Goal: Check status: Check status

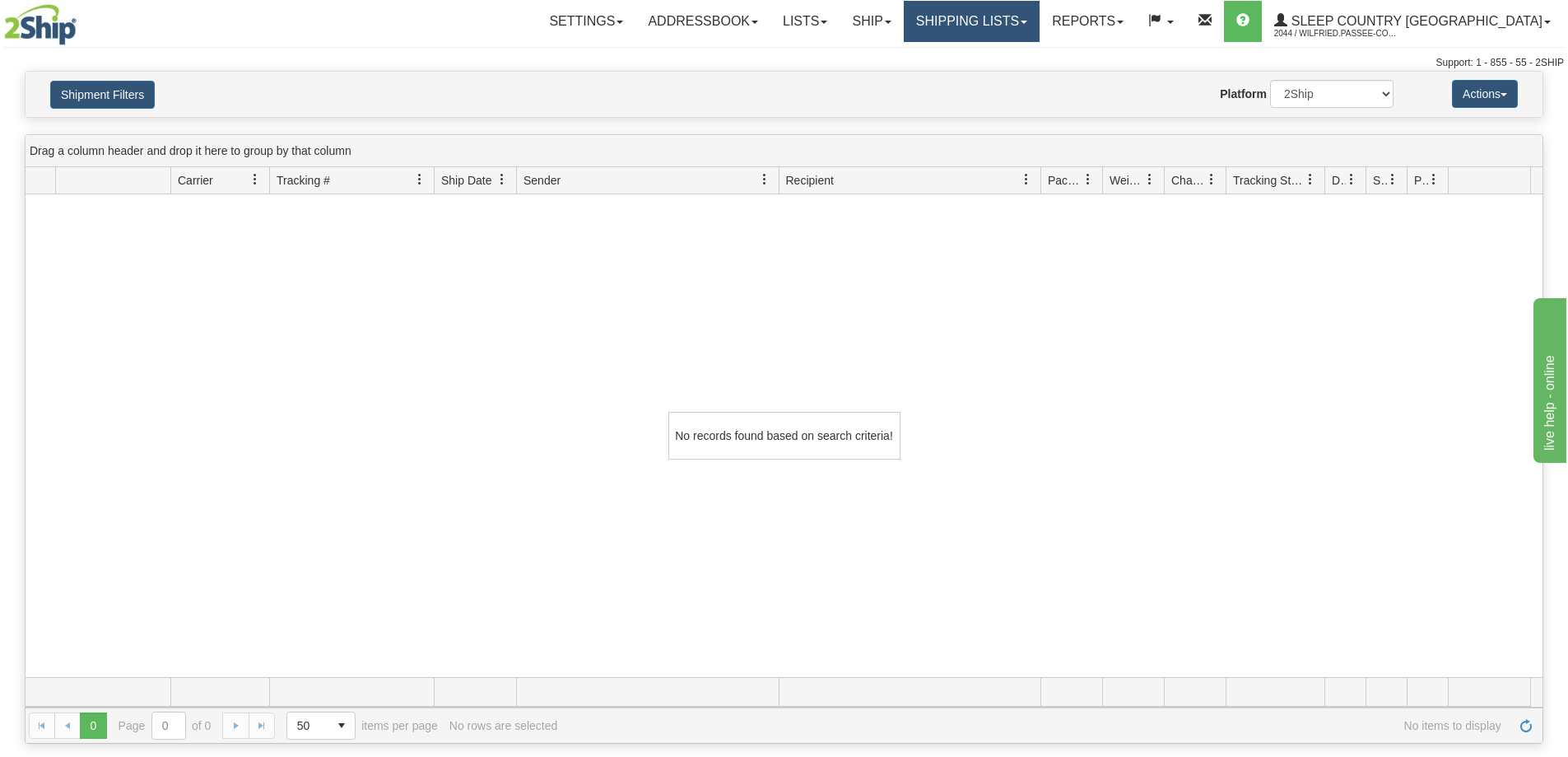
click at [1040, 17] on link "Shipping lists" at bounding box center [972, 21] width 136 height 41
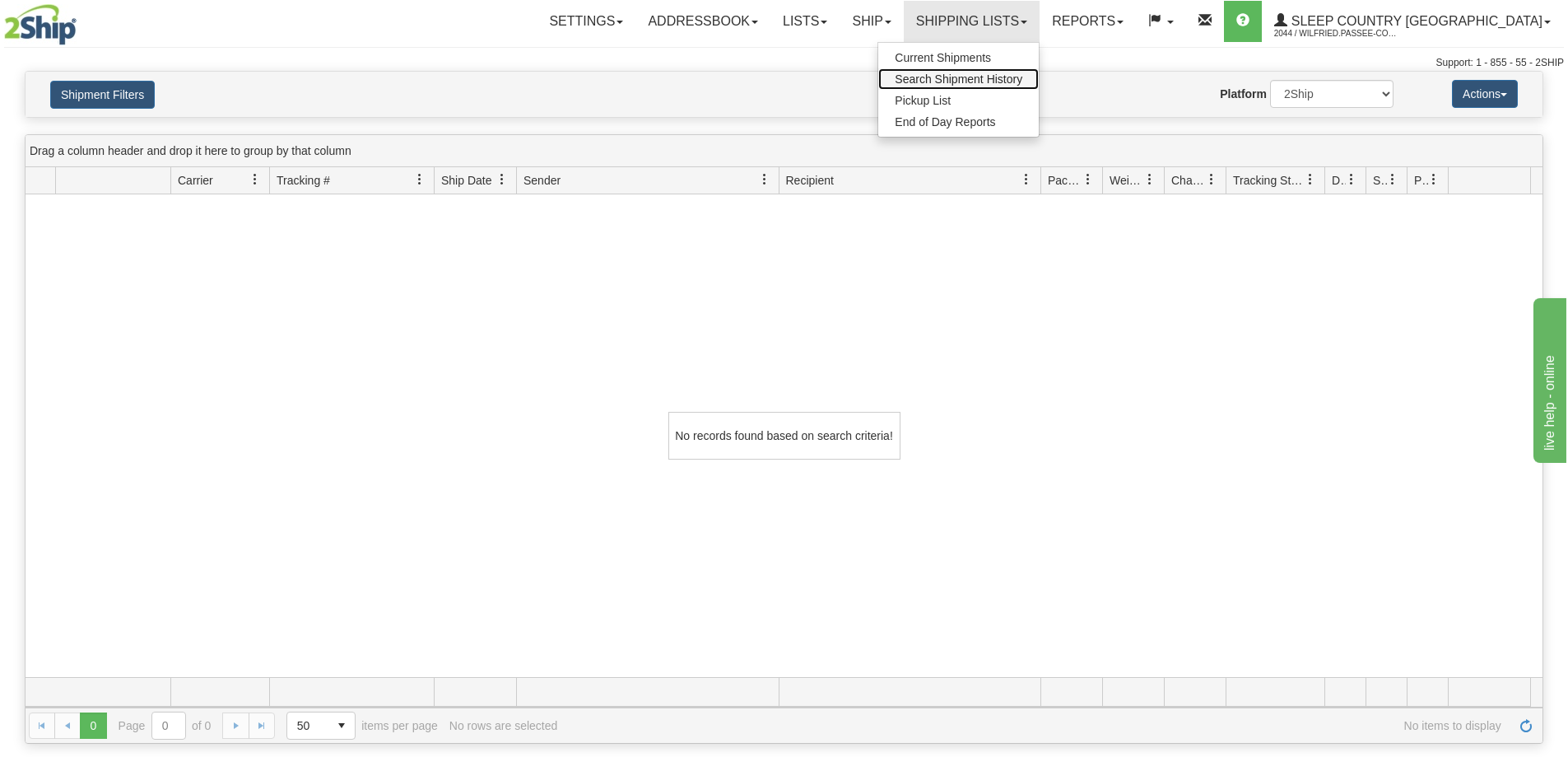
drag, startPoint x: 1064, startPoint y: 74, endPoint x: 1054, endPoint y: 86, distance: 15.6
click at [1022, 75] on span "Search Shipment History" at bounding box center [958, 79] width 128 height 13
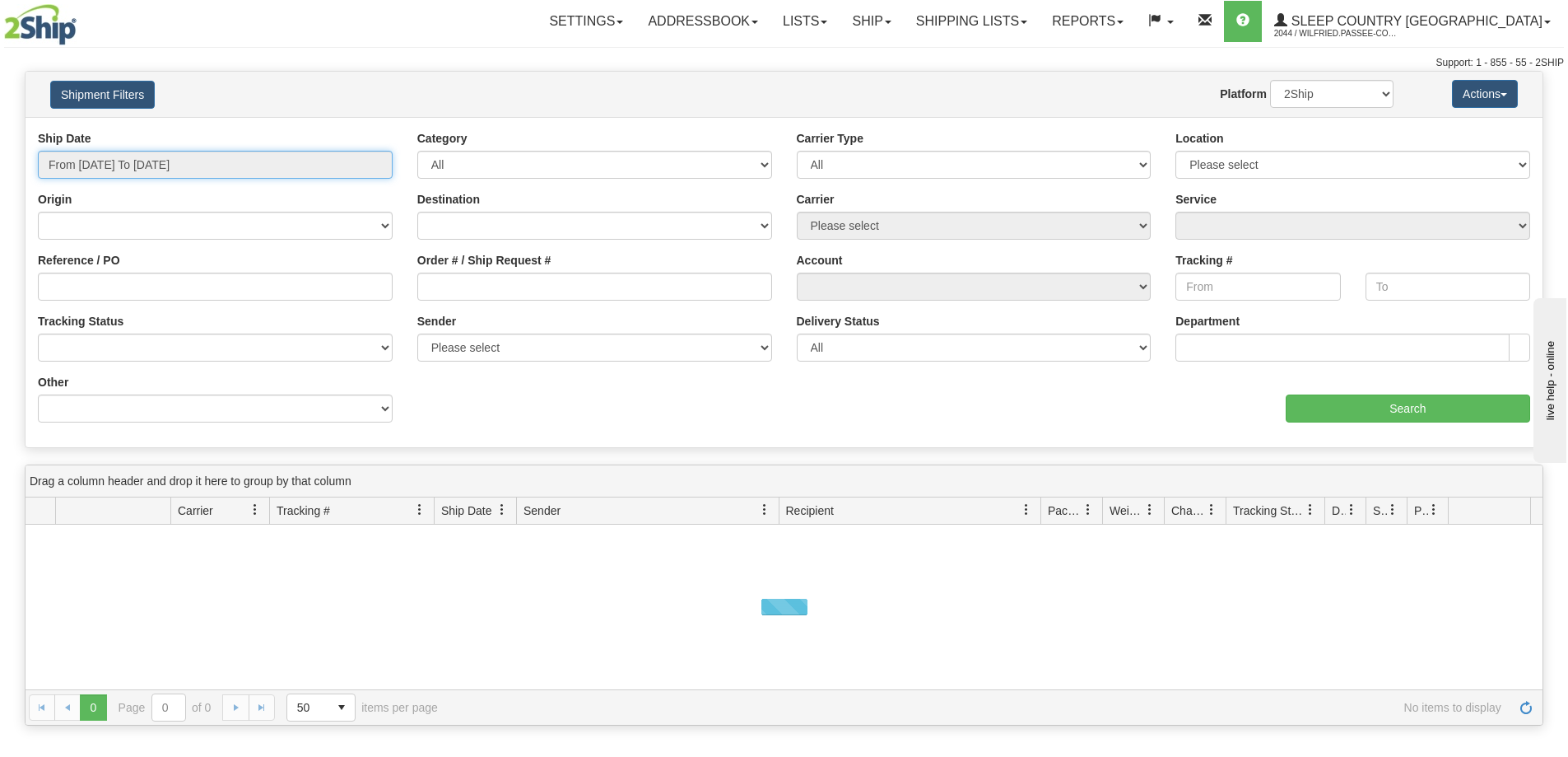
click at [216, 161] on input "From [DATE] To [DATE]" at bounding box center [215, 164] width 355 height 28
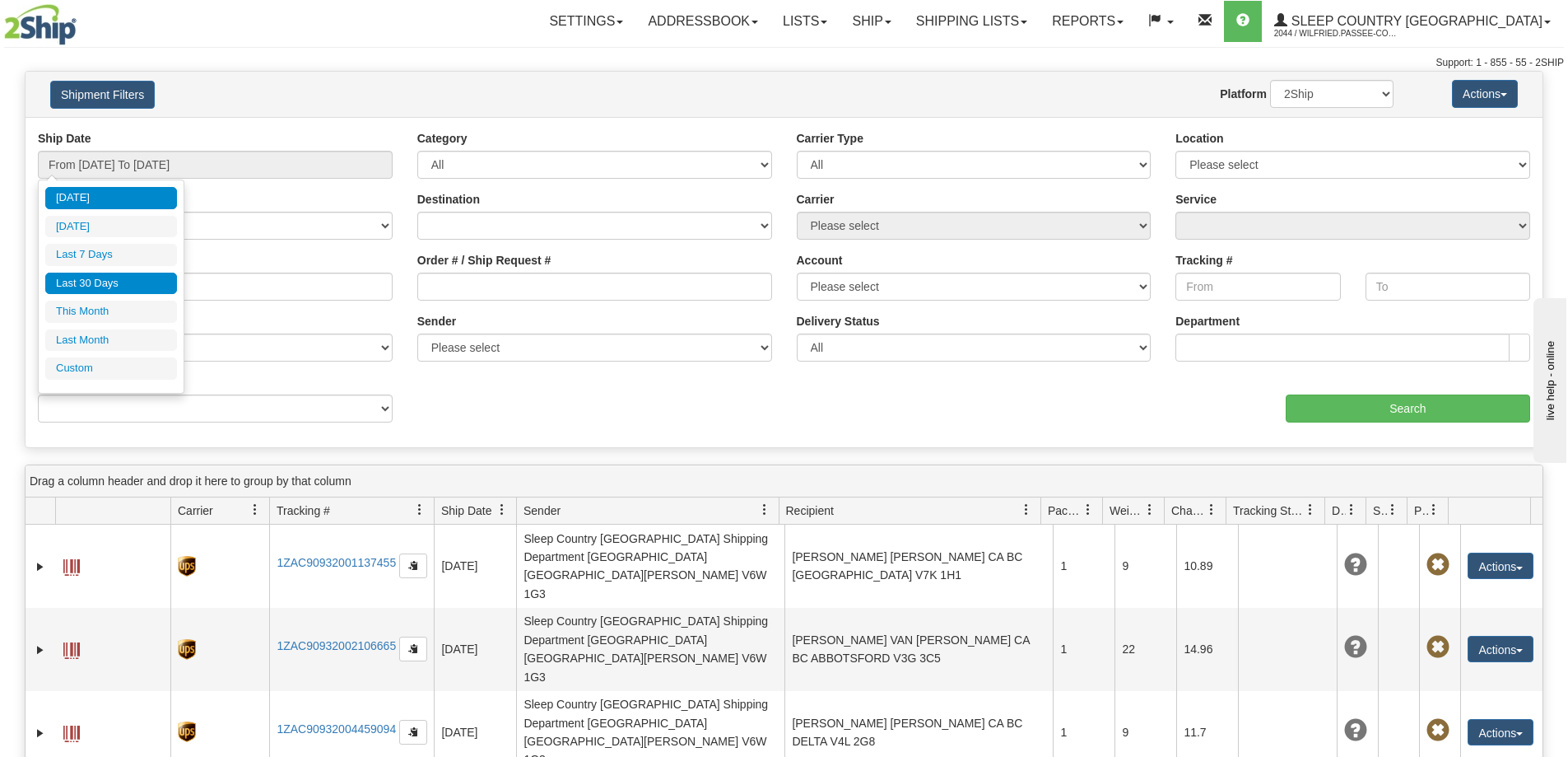
click at [144, 279] on li "Last 30 Days" at bounding box center [111, 284] width 132 height 22
type input "From [DATE] To [DATE]"
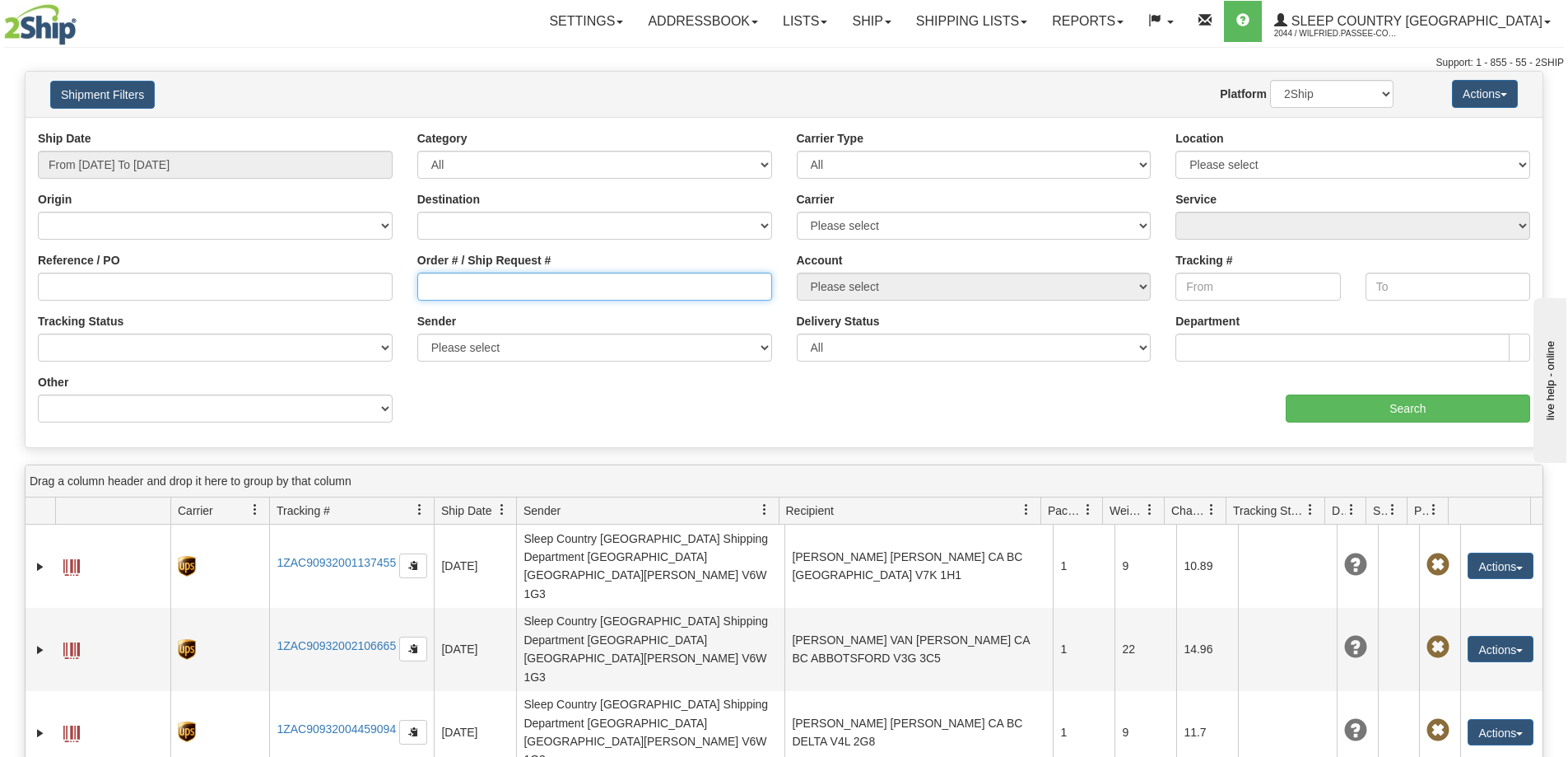
click at [462, 286] on input "Order # / Ship Request #" at bounding box center [595, 286] width 355 height 28
paste input "9002I037859"
type input "9002I037859"
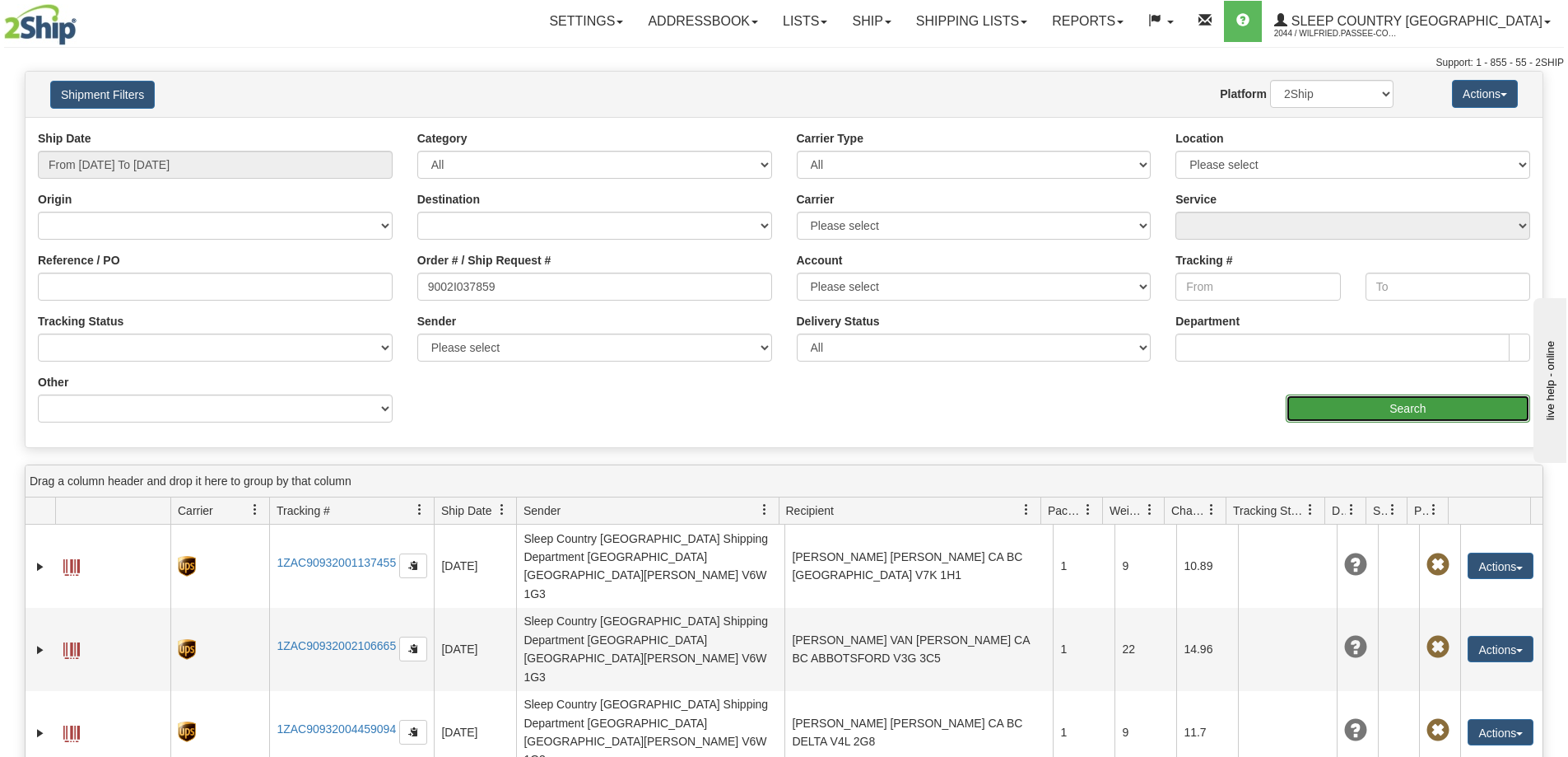
drag, startPoint x: 1320, startPoint y: 400, endPoint x: 1310, endPoint y: 400, distance: 10.0
click at [1310, 400] on input "Search" at bounding box center [1408, 408] width 244 height 28
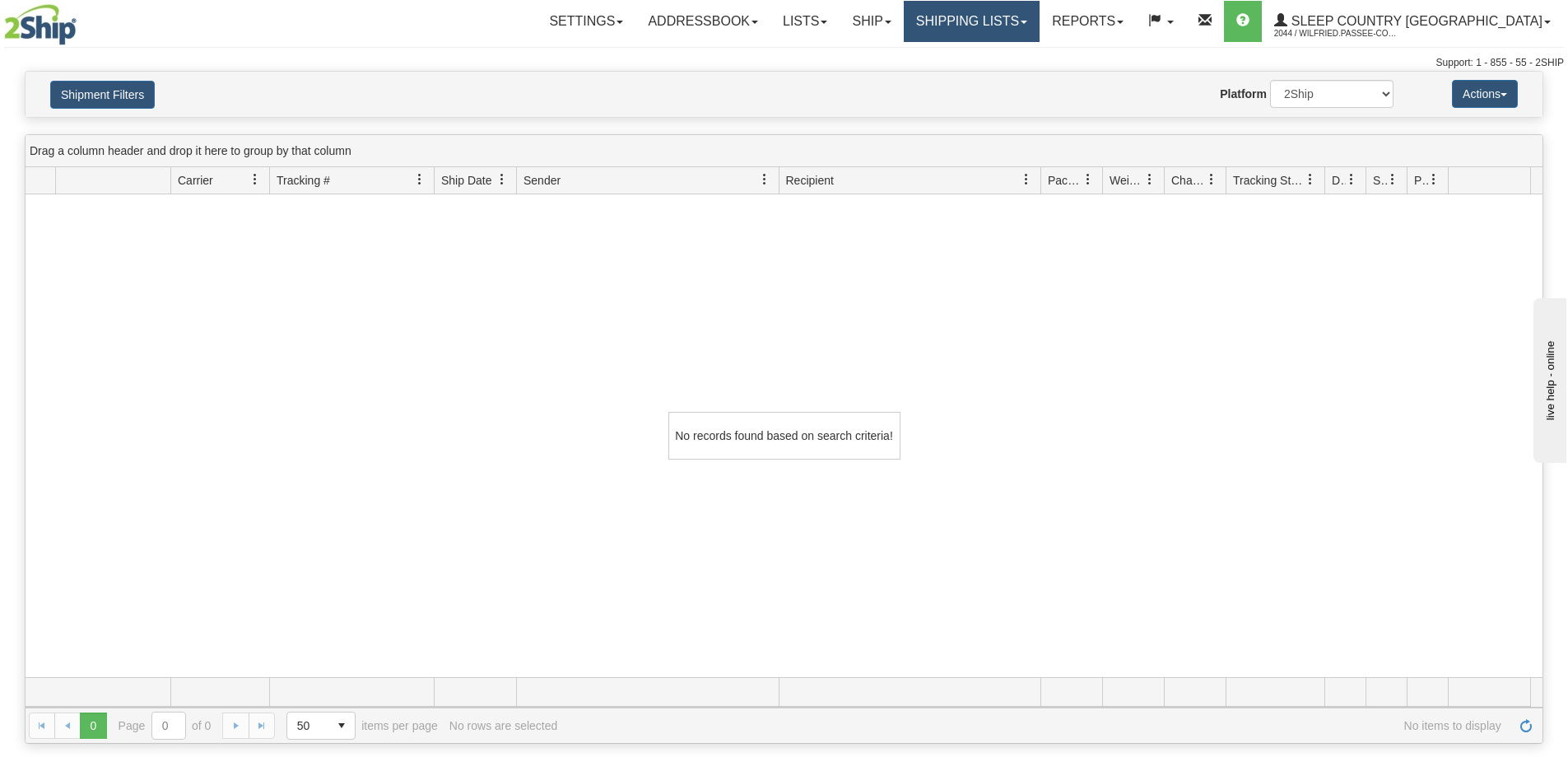
click at [1040, 14] on link "Shipping lists" at bounding box center [972, 21] width 136 height 41
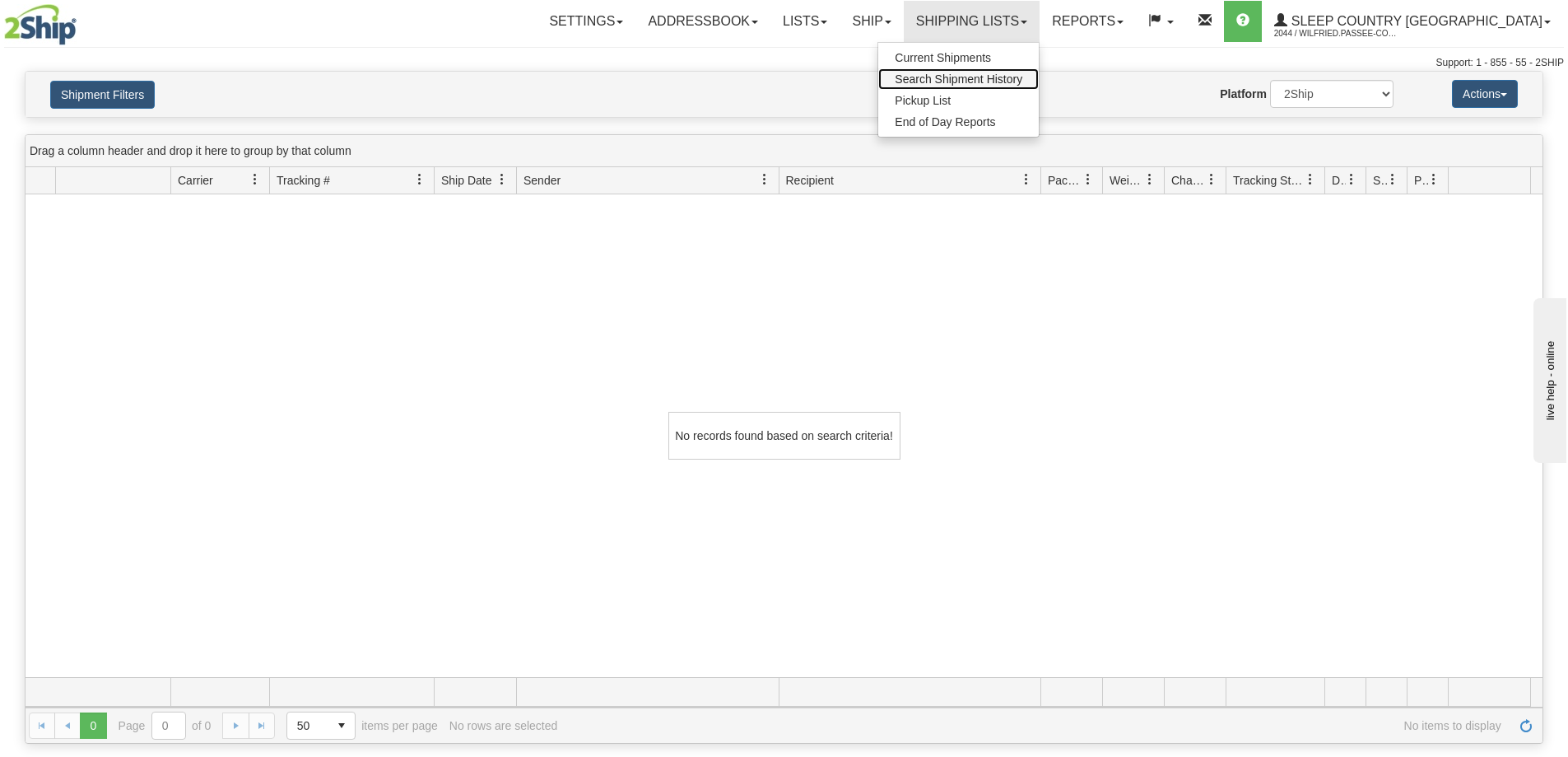
drag, startPoint x: 1043, startPoint y: 83, endPoint x: 925, endPoint y: 102, distance: 119.5
click at [1022, 83] on span "Search Shipment History" at bounding box center [958, 79] width 128 height 13
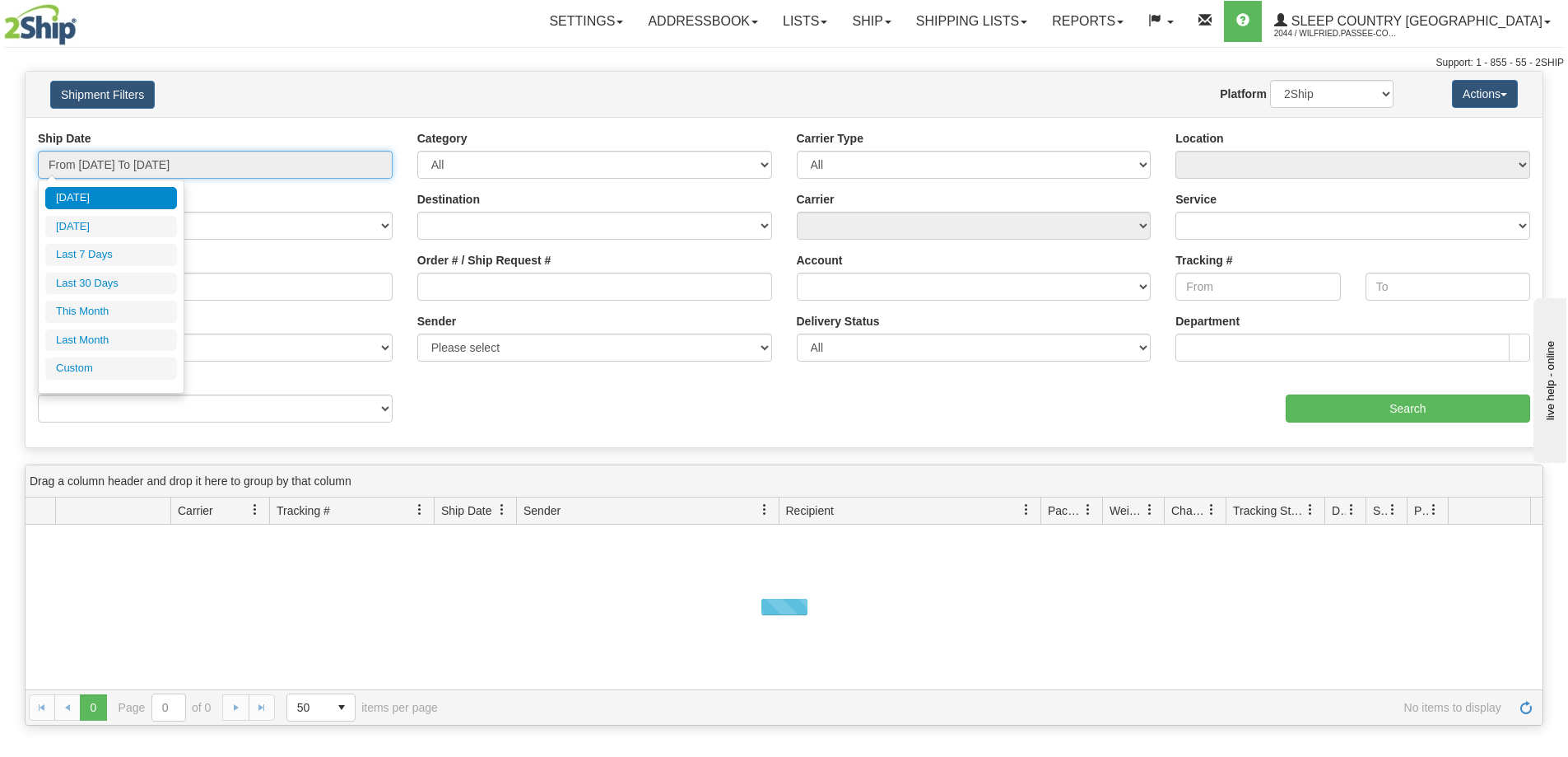
click at [103, 168] on input "From [DATE] To [DATE]" at bounding box center [215, 164] width 355 height 28
click at [102, 282] on li "Last 30 Days" at bounding box center [111, 284] width 132 height 22
type input "From [DATE] To [DATE]"
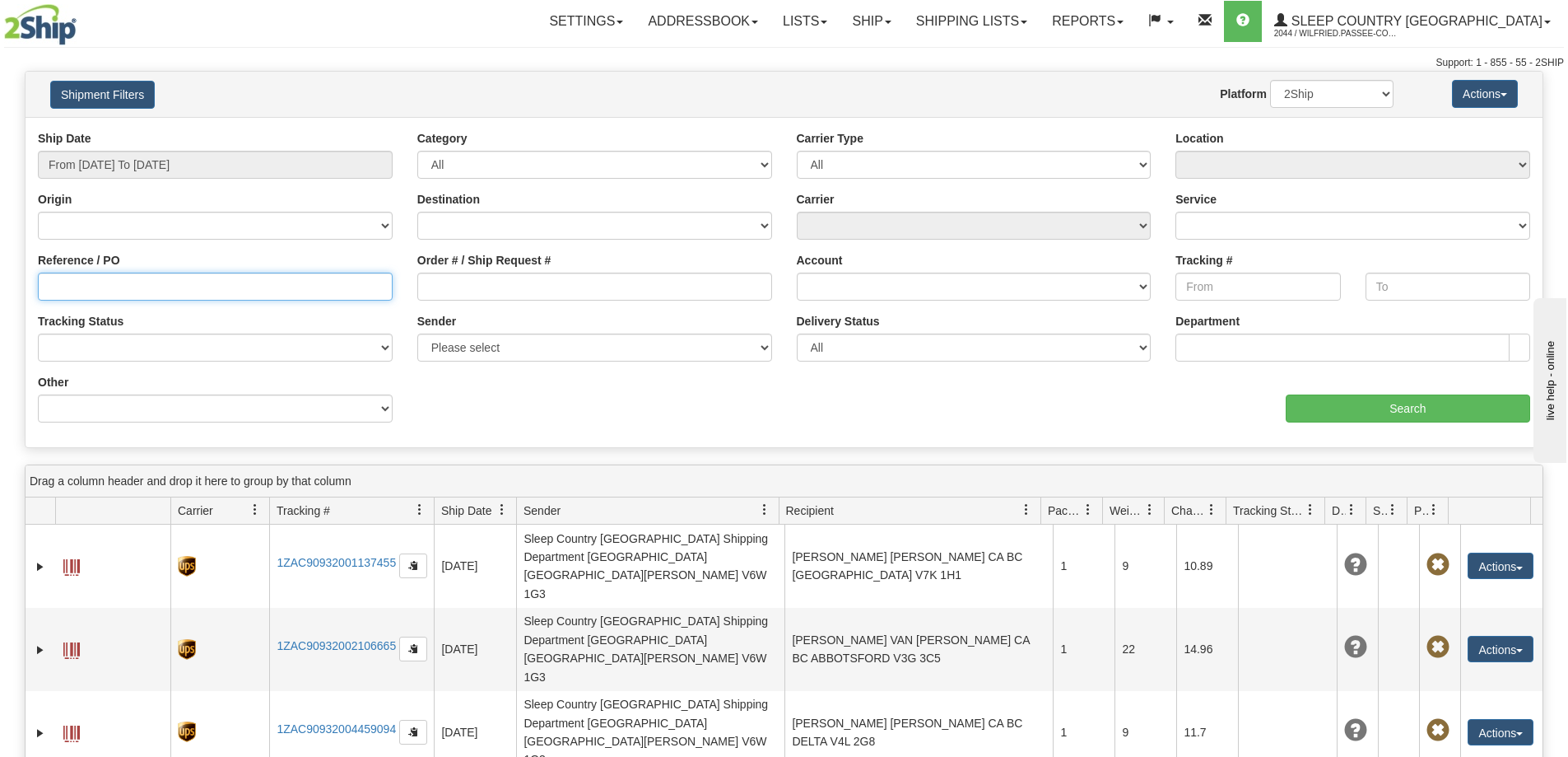
drag, startPoint x: 116, startPoint y: 293, endPoint x: 124, endPoint y: 294, distance: 8.1
click at [114, 293] on input "Reference / PO" at bounding box center [215, 286] width 355 height 28
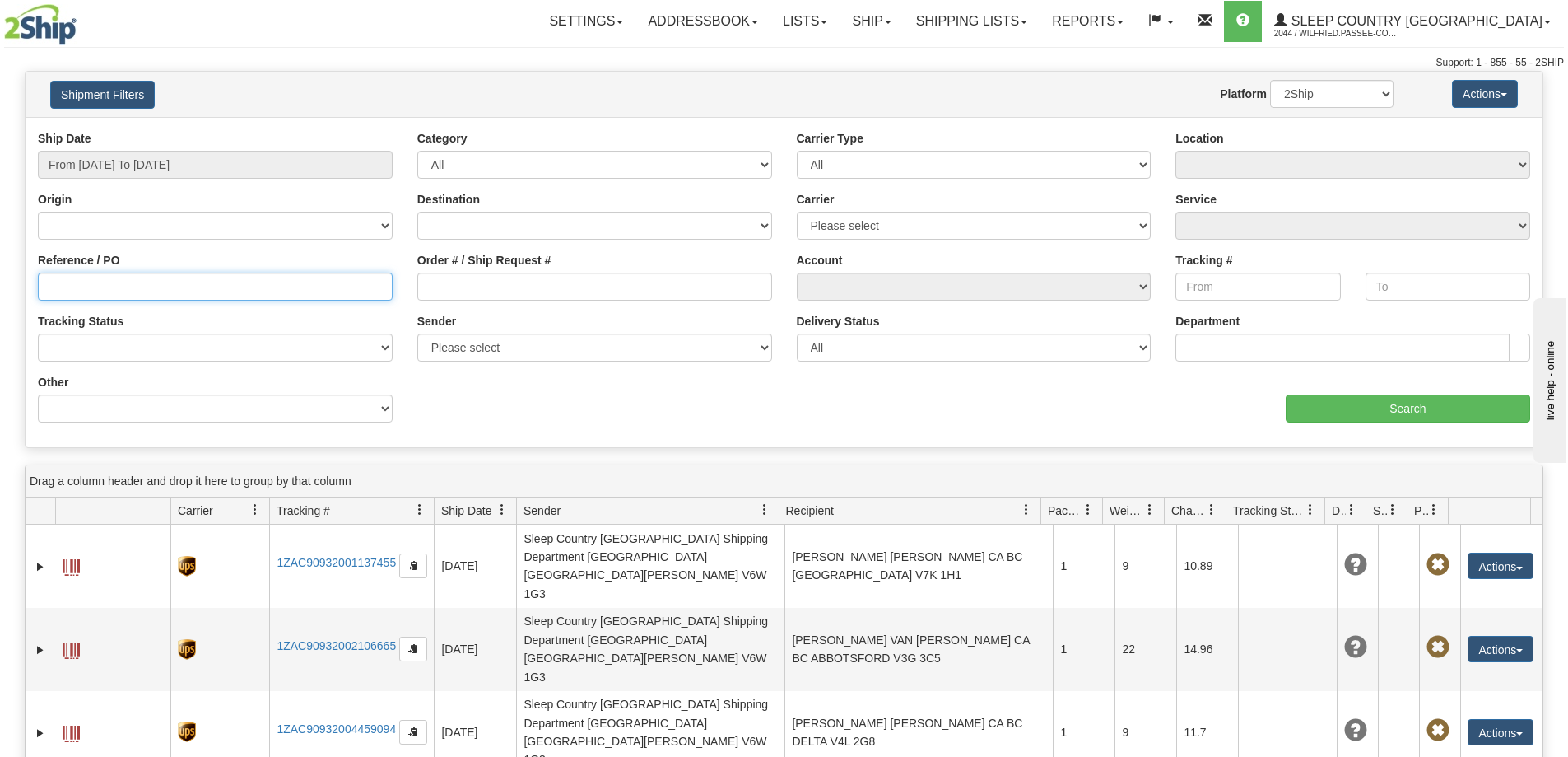
paste input "9002I037859"
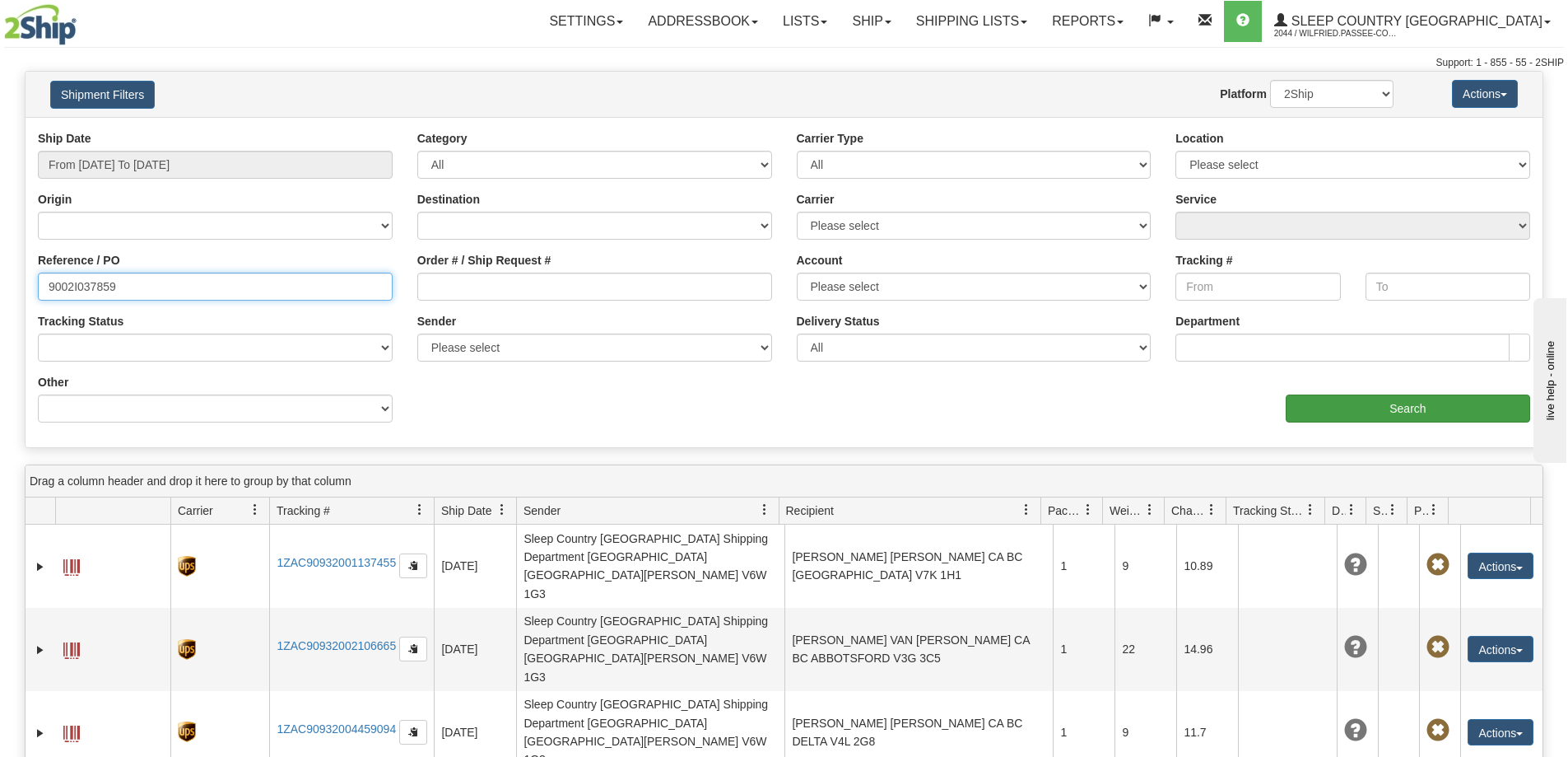
type input "9002I037859"
click at [1381, 418] on input "Search" at bounding box center [1408, 408] width 244 height 28
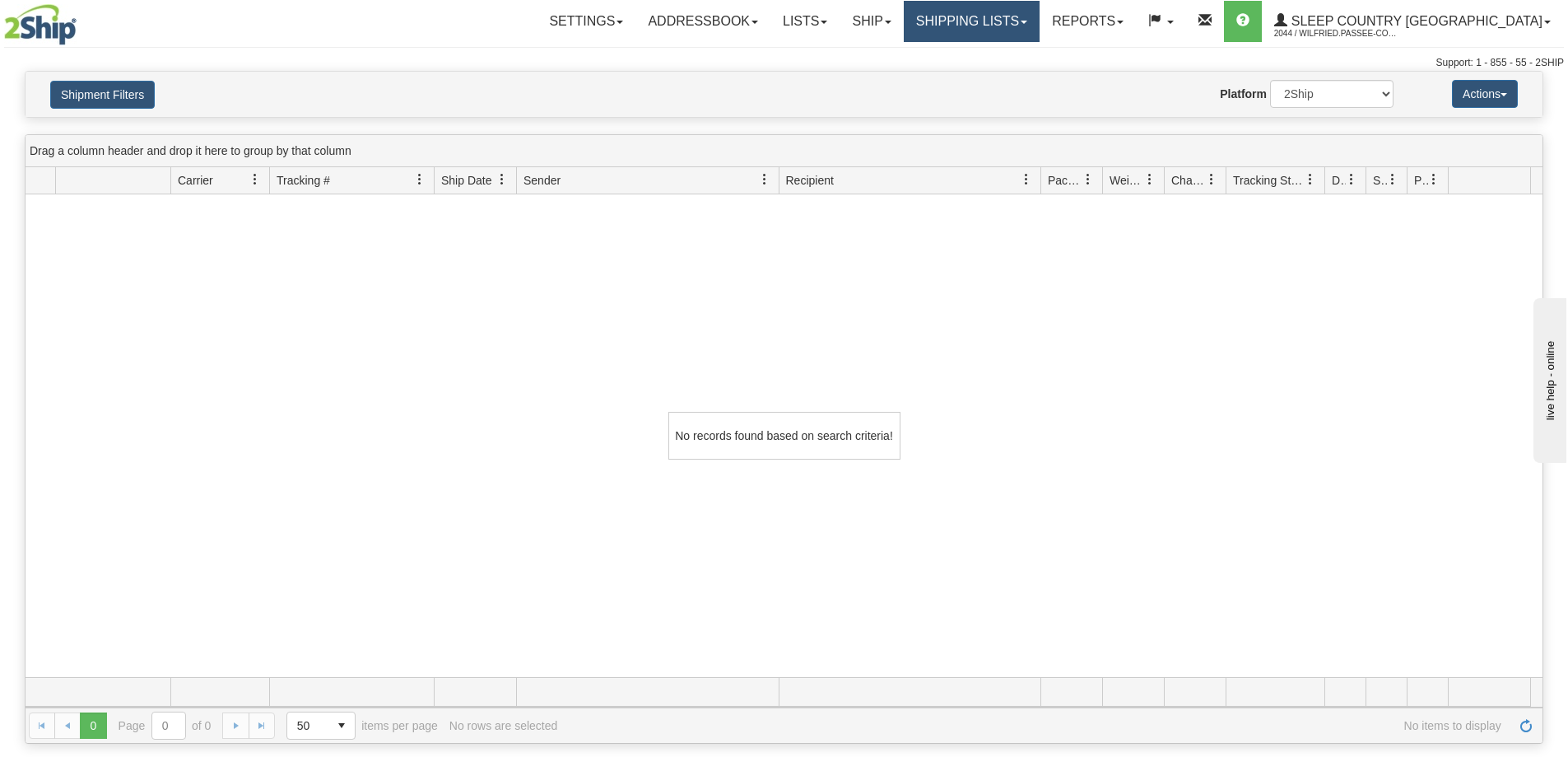
click at [1020, 22] on link "Shipping lists" at bounding box center [972, 21] width 136 height 41
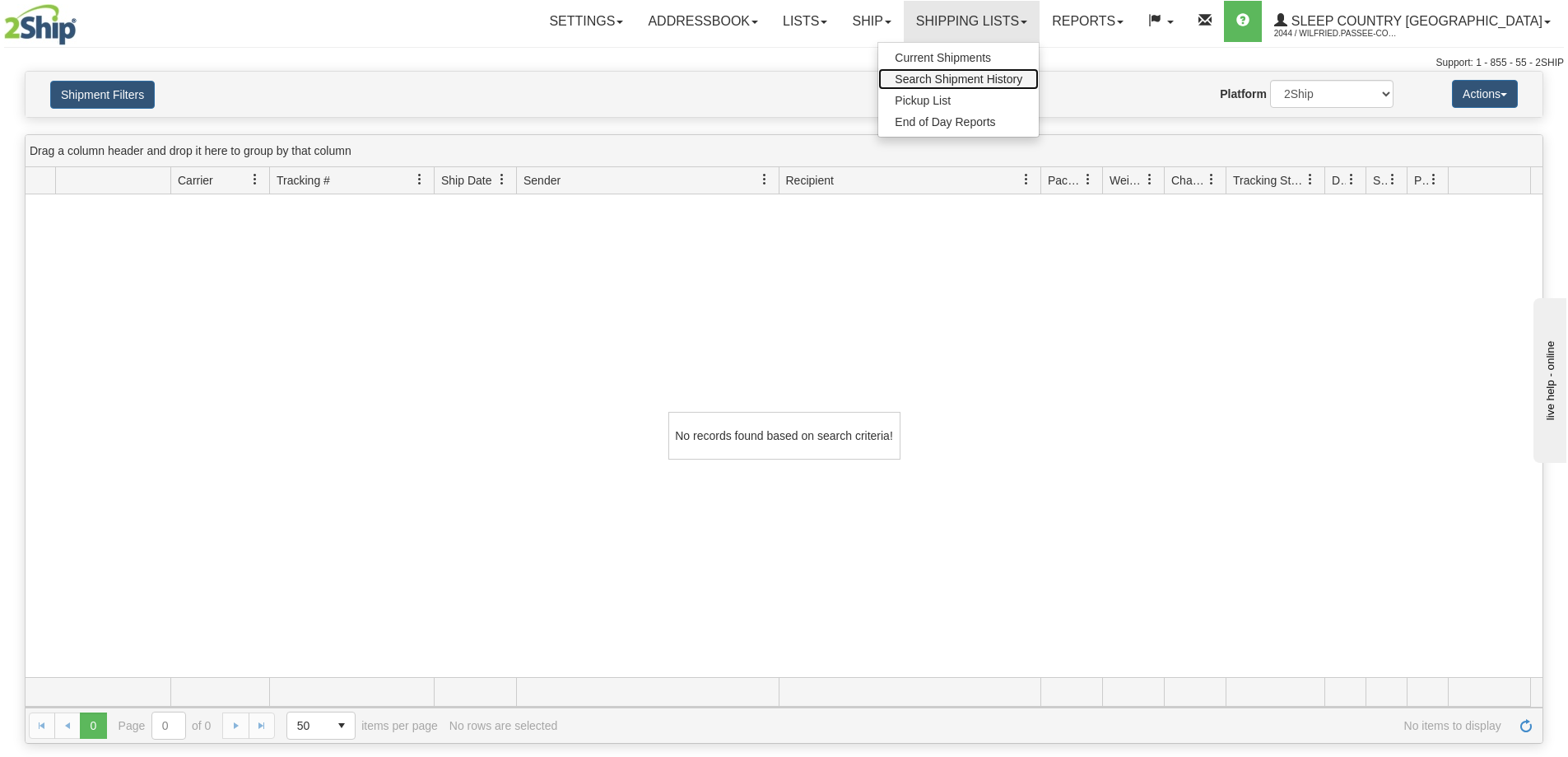
click at [1022, 75] on span "Search Shipment History" at bounding box center [958, 79] width 128 height 13
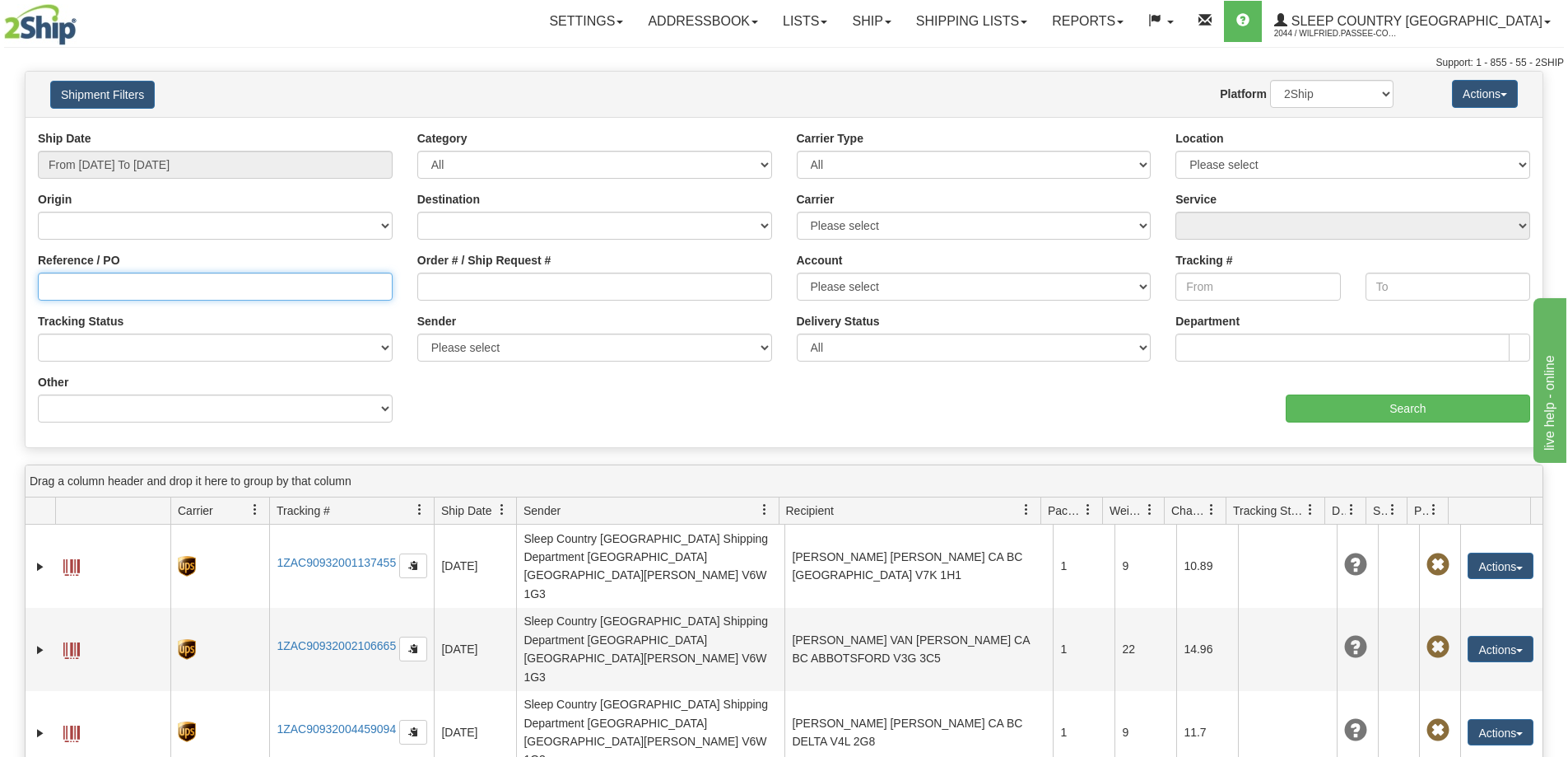
click at [143, 290] on input "Reference / PO" at bounding box center [215, 286] width 355 height 28
paste input "3010555"
type input "3010555"
click at [192, 164] on input "From [DATE] To [DATE]" at bounding box center [215, 164] width 355 height 28
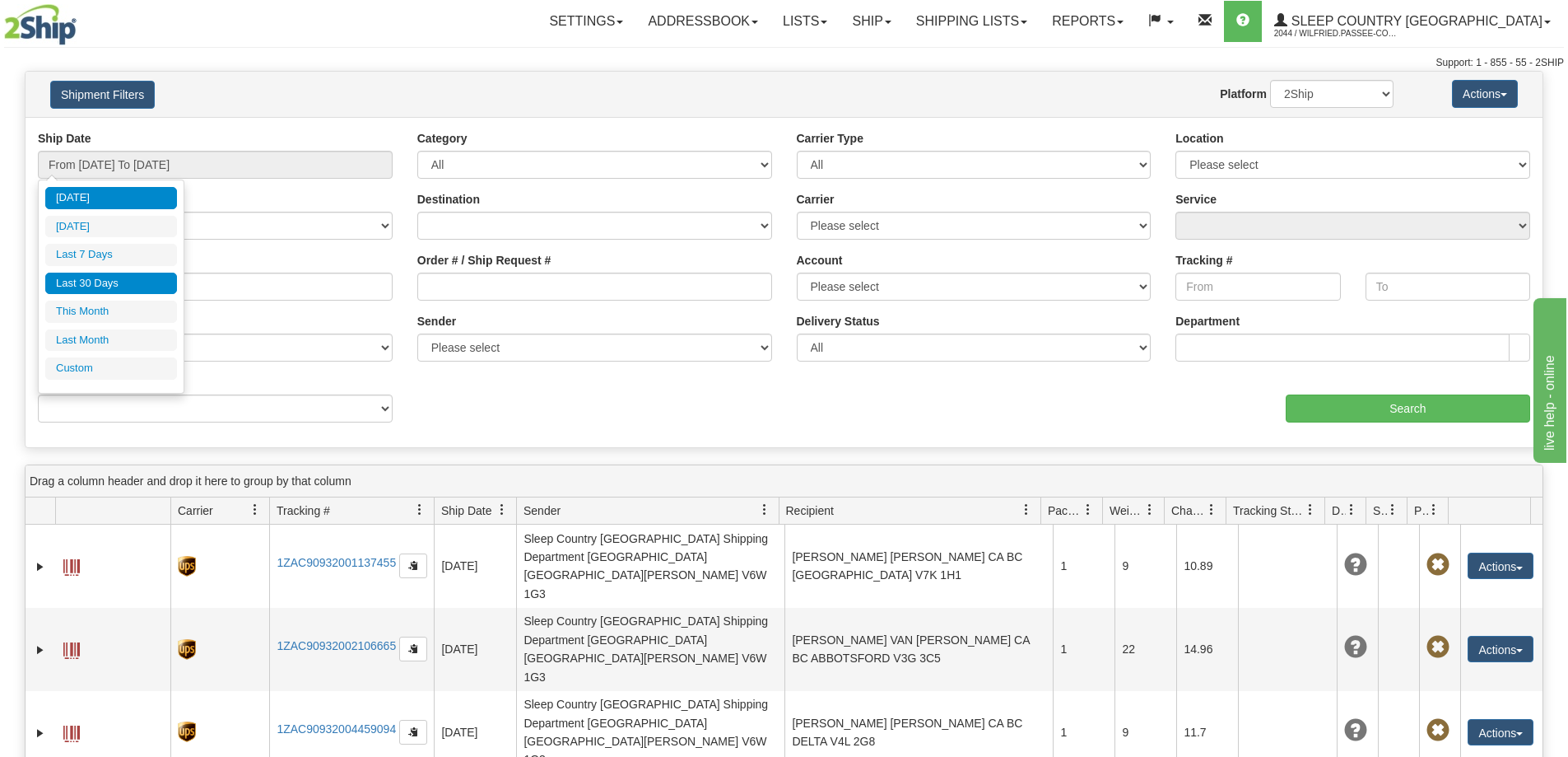
click at [148, 284] on li "Last 30 Days" at bounding box center [111, 284] width 132 height 22
type input "From [DATE] To [DATE]"
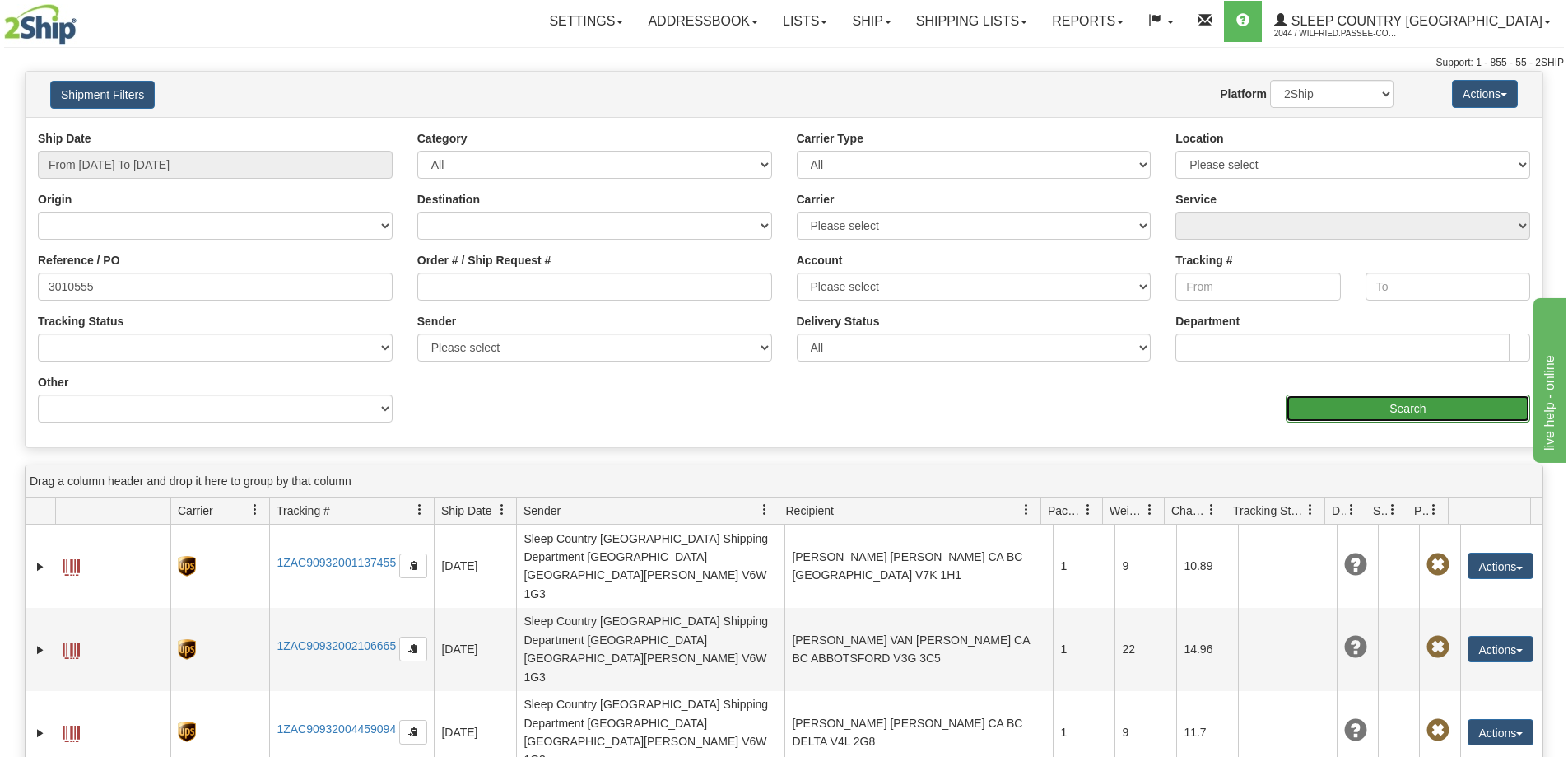
click at [1351, 414] on input "Search" at bounding box center [1408, 408] width 244 height 28
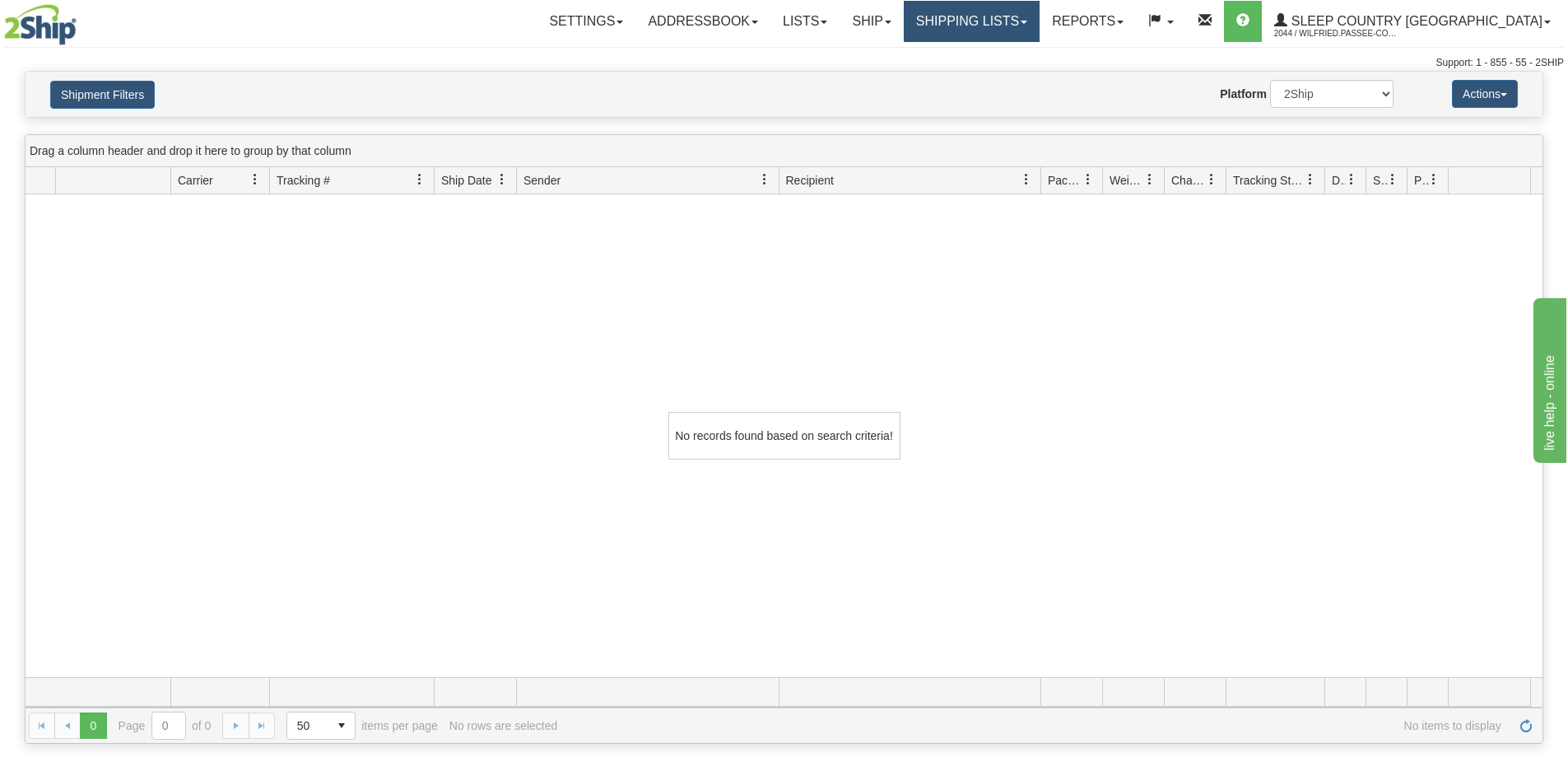
click at [987, 13] on link "Shipping lists" at bounding box center [972, 21] width 136 height 41
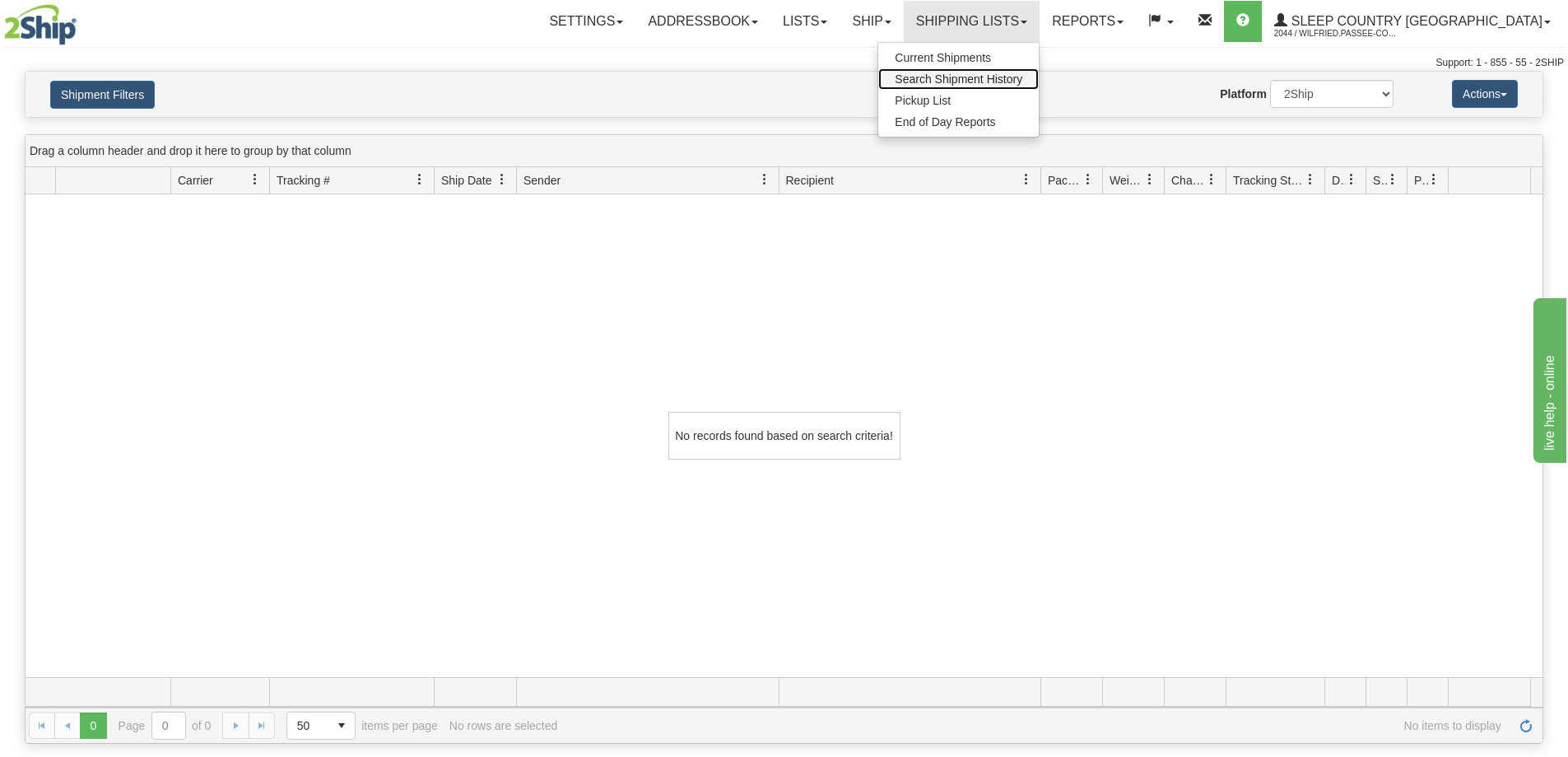
click at [1022, 76] on span "Search Shipment History" at bounding box center [958, 79] width 128 height 13
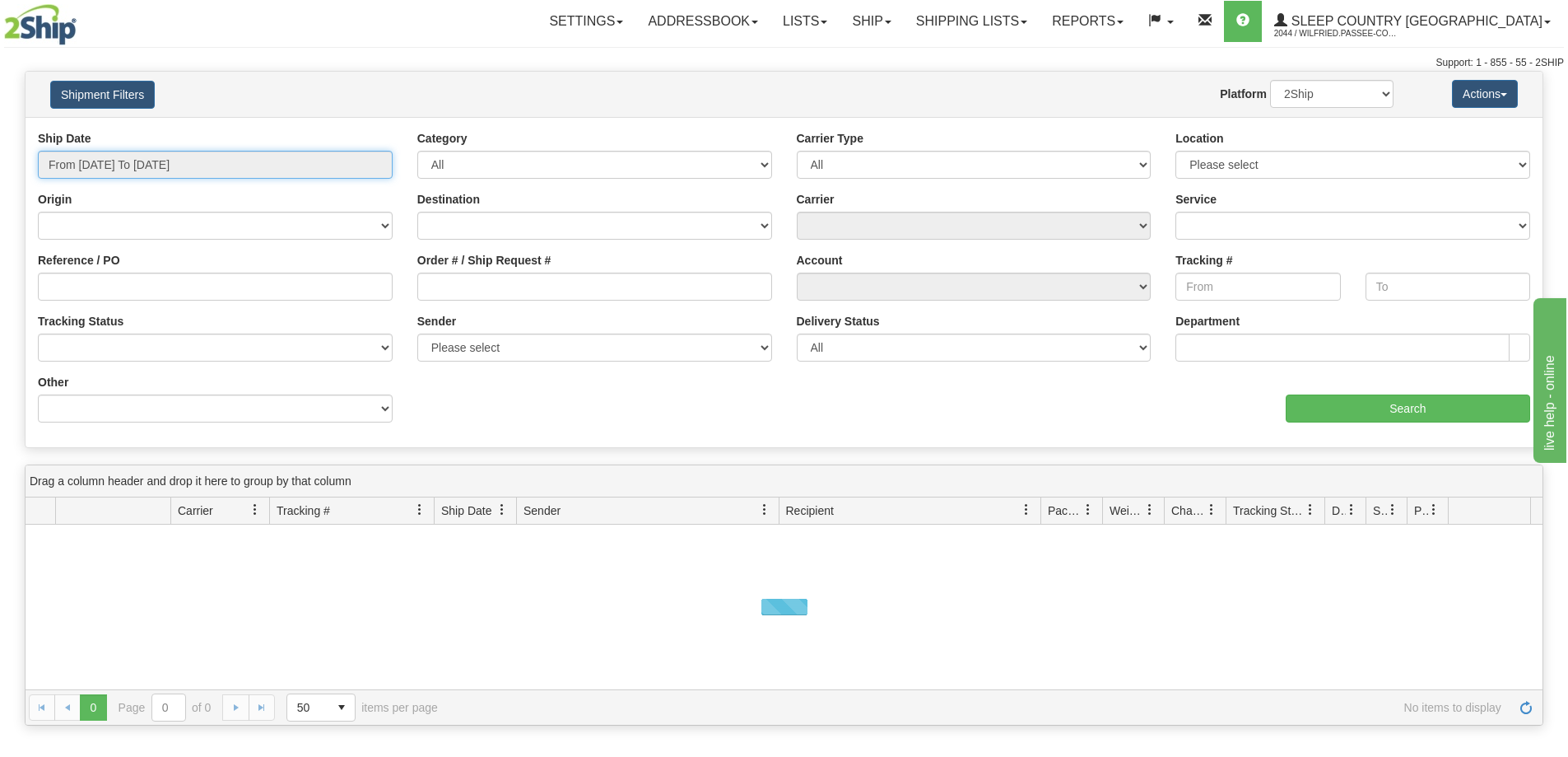
click at [201, 171] on input "From [DATE] To [DATE]" at bounding box center [215, 164] width 355 height 28
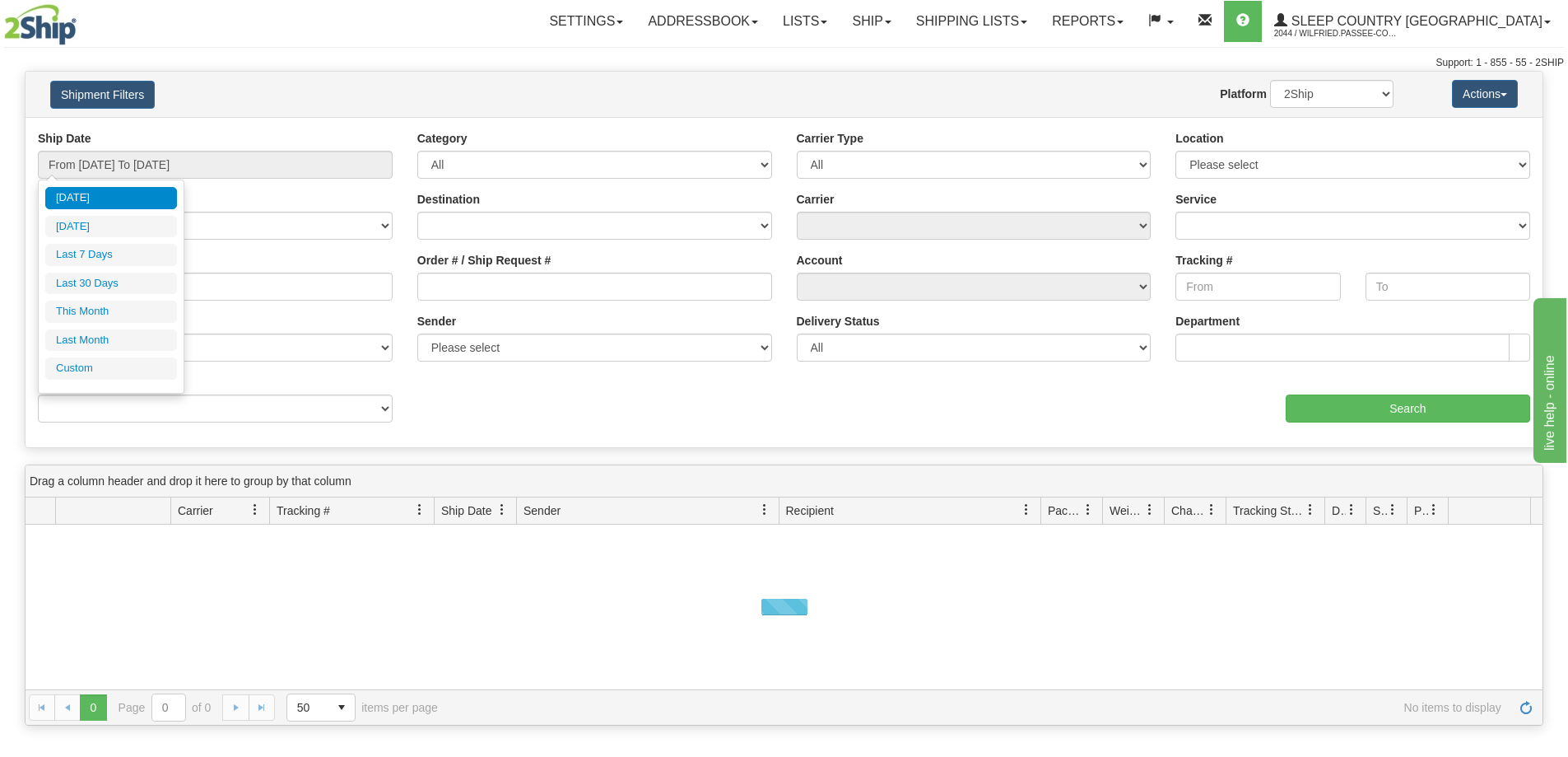
drag, startPoint x: 149, startPoint y: 282, endPoint x: 203, endPoint y: 295, distance: 55.5
click at [149, 283] on li "Last 30 Days" at bounding box center [111, 284] width 132 height 22
type input "From [DATE] To [DATE]"
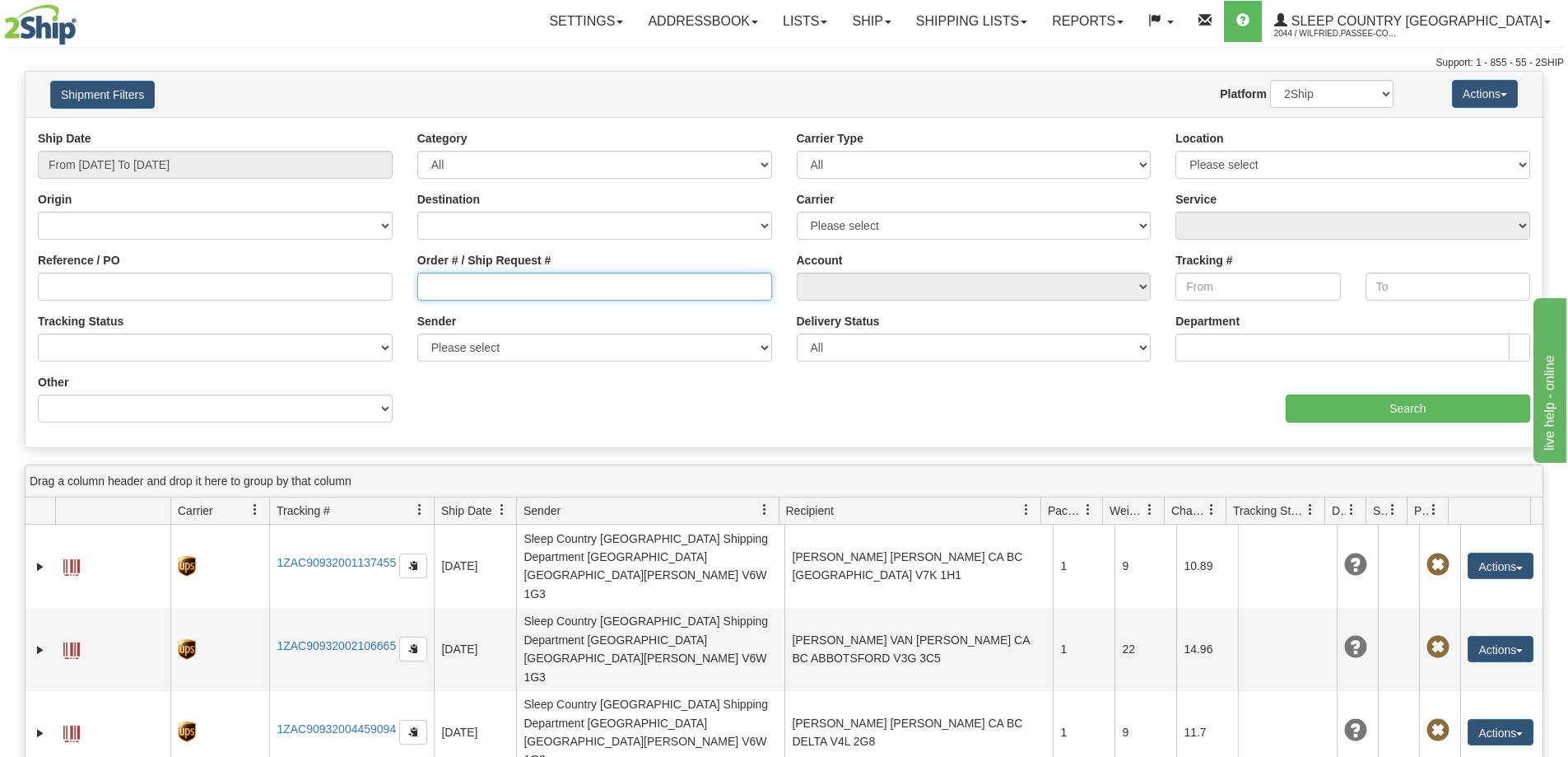
click at [466, 284] on input "Order # / Ship Request #" at bounding box center [595, 286] width 355 height 28
paste input "9000I045494"
type input "9000I045494"
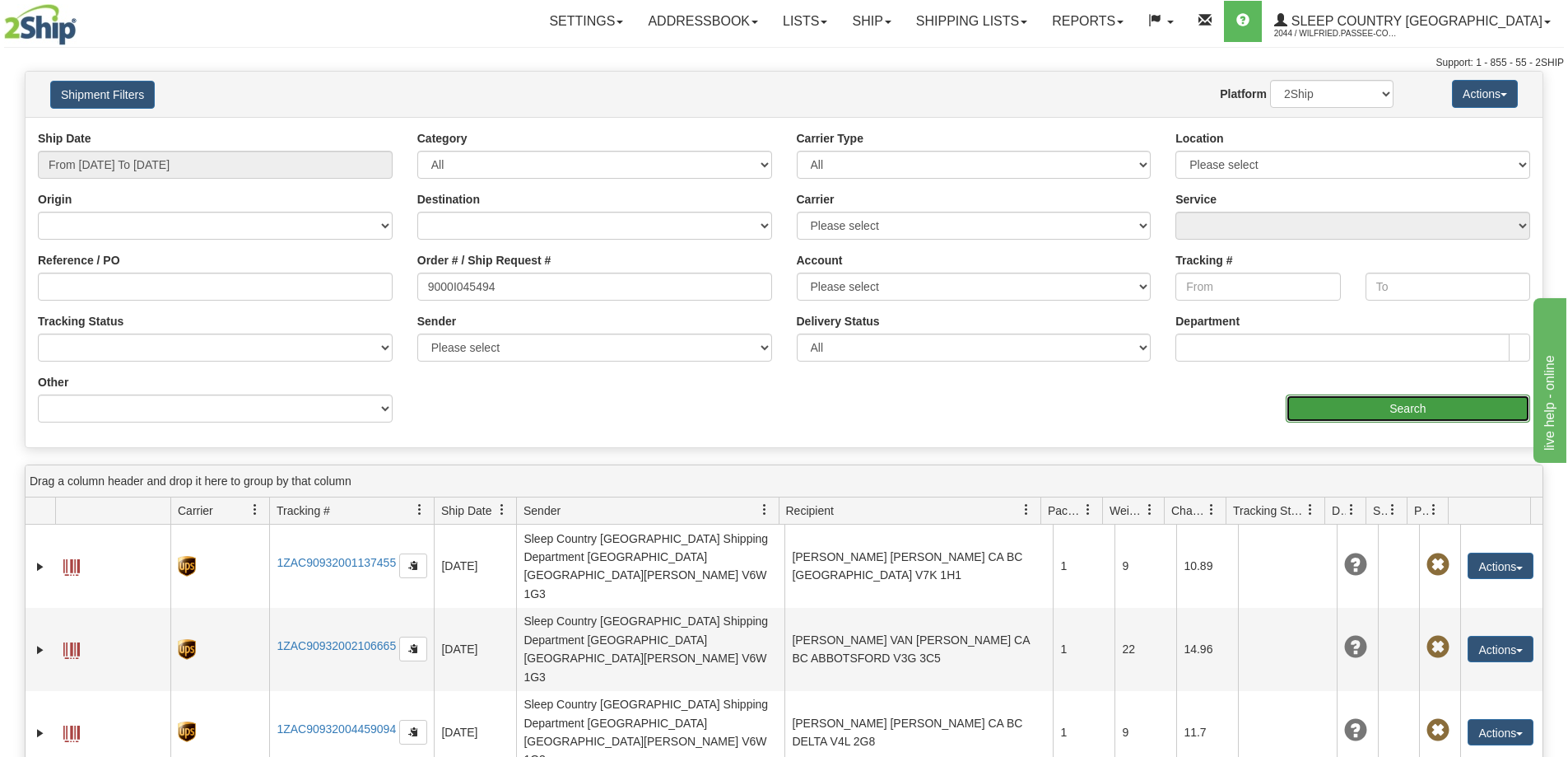
click at [1397, 406] on input "Search" at bounding box center [1408, 408] width 244 height 28
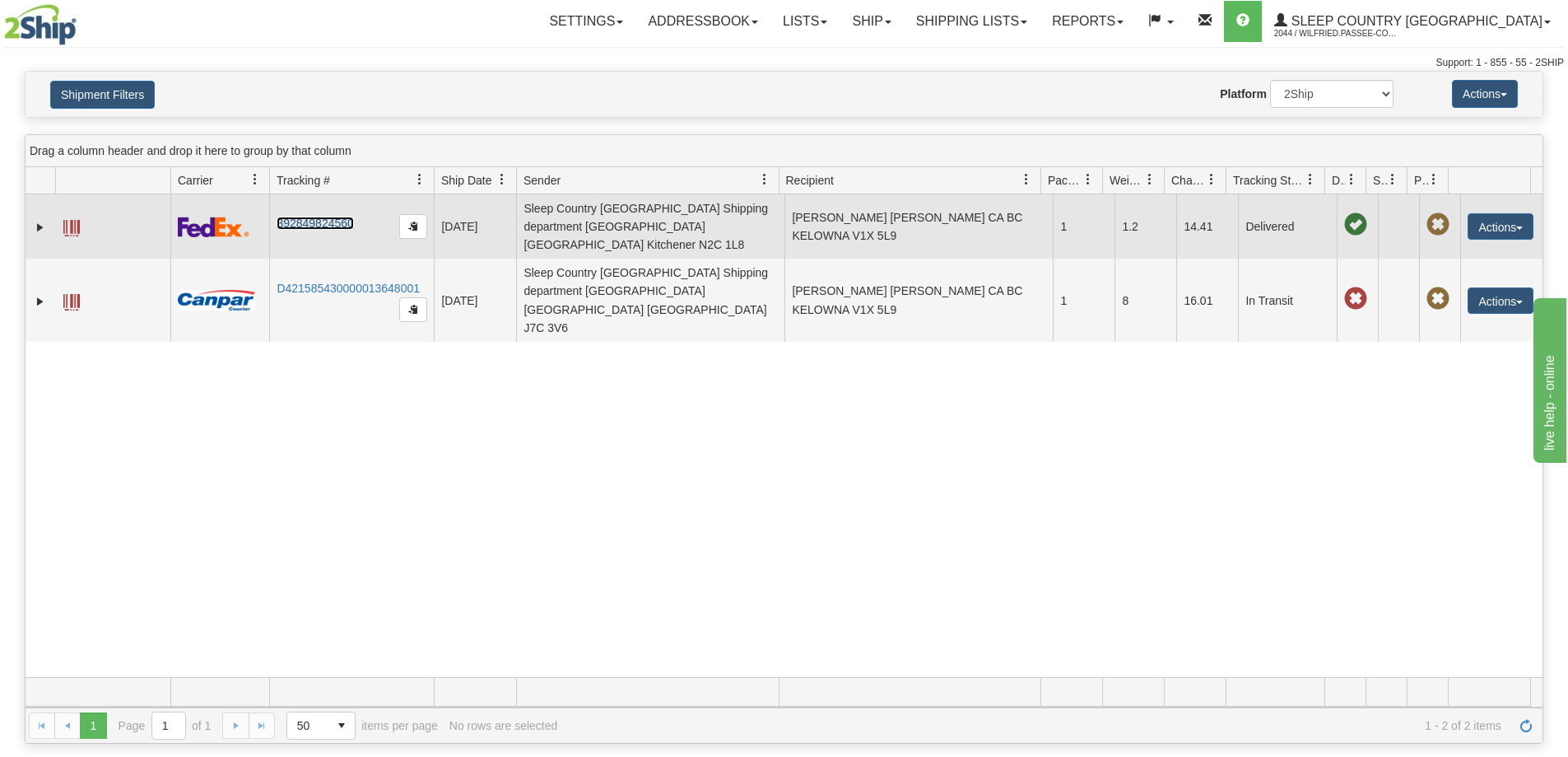
click at [316, 217] on link "392849824560" at bounding box center [314, 223] width 76 height 13
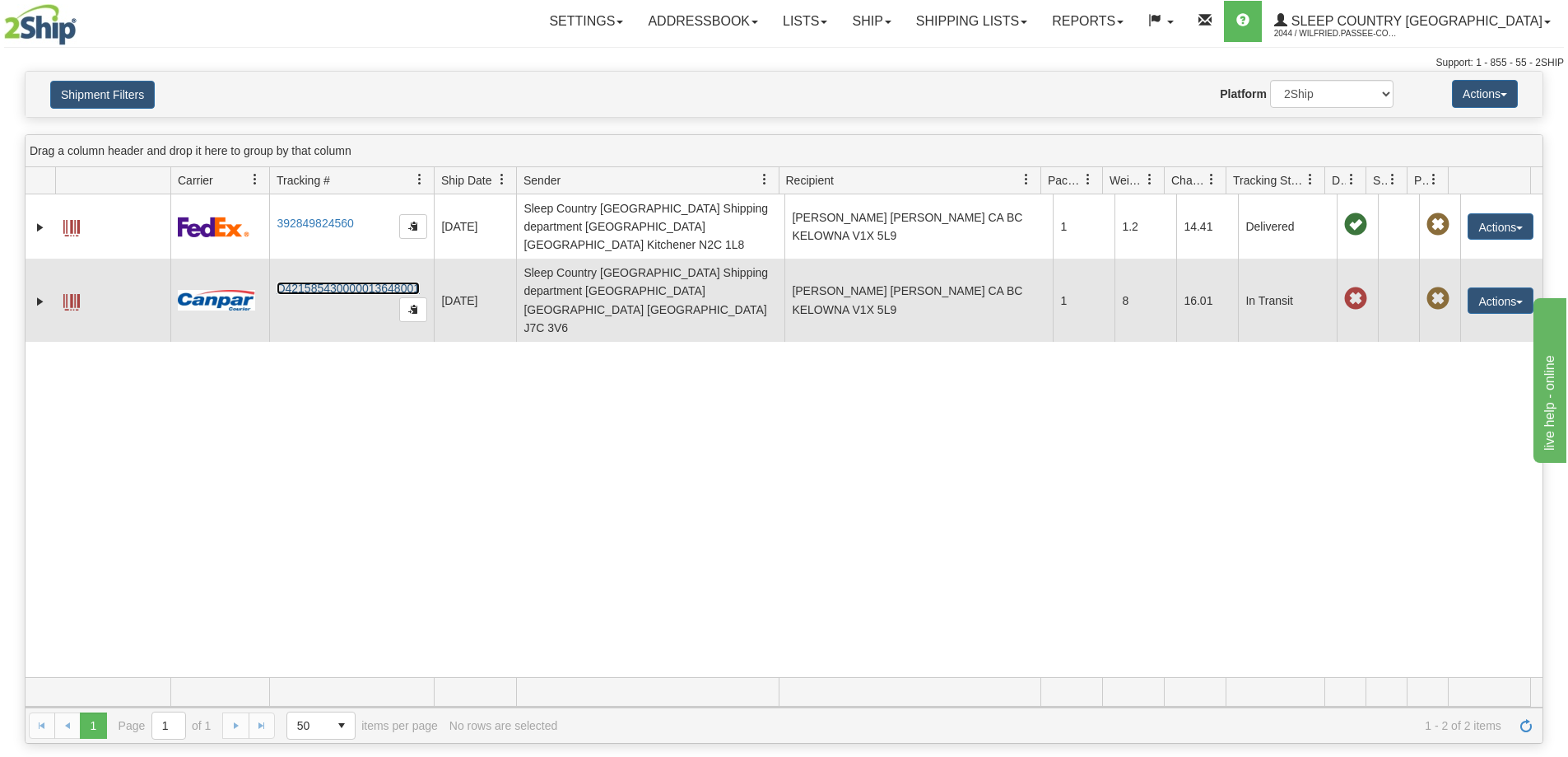
click at [328, 282] on link "D421585430000013648001" at bounding box center [348, 288] width 143 height 13
